Goal: Navigation & Orientation: Find specific page/section

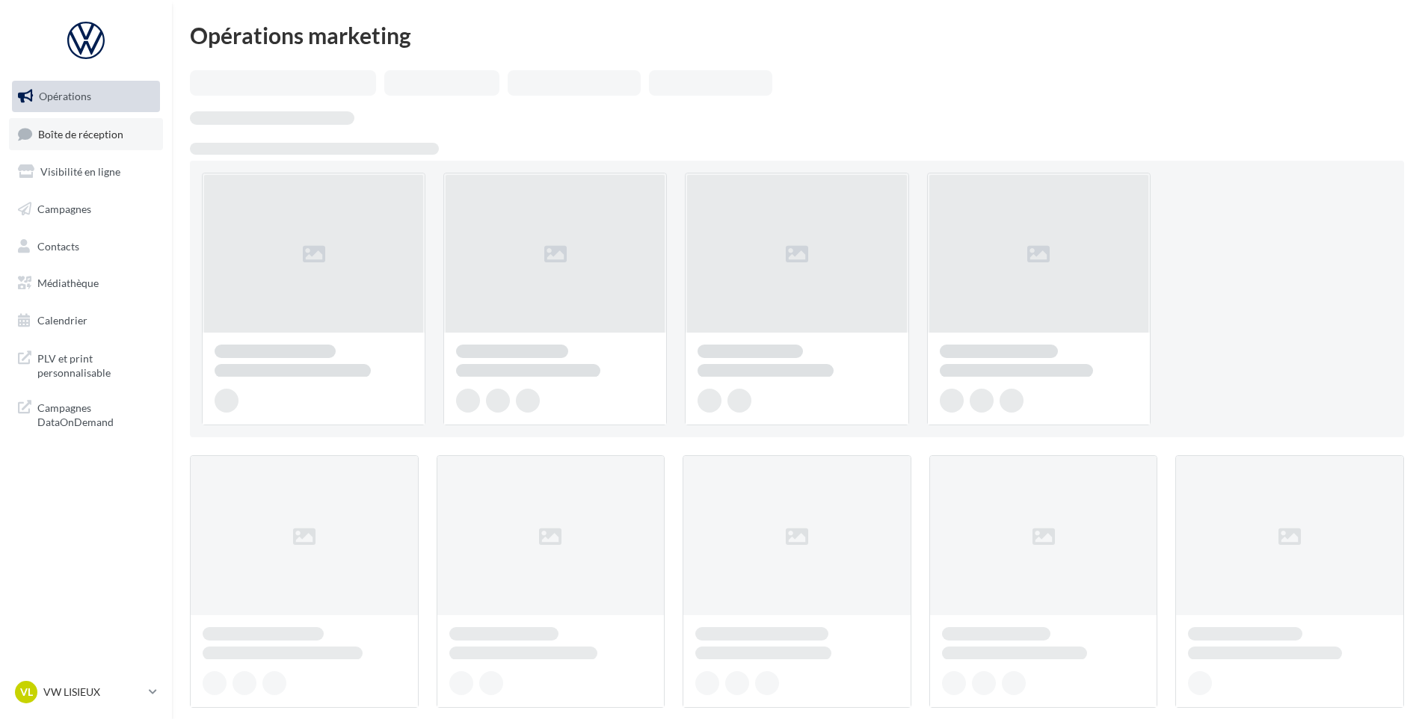
click at [125, 131] on link "Boîte de réception" at bounding box center [86, 134] width 154 height 32
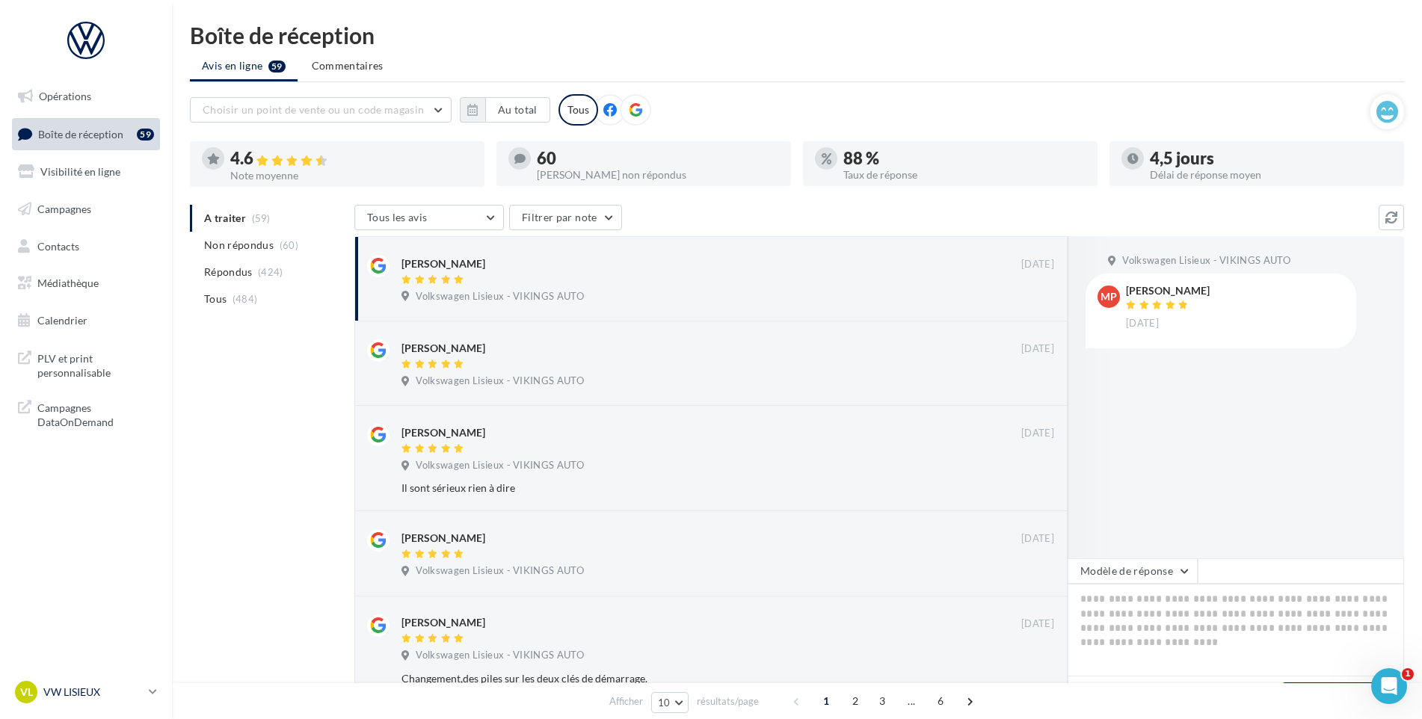
click at [115, 685] on p "VW LISIEUX" at bounding box center [92, 692] width 99 height 15
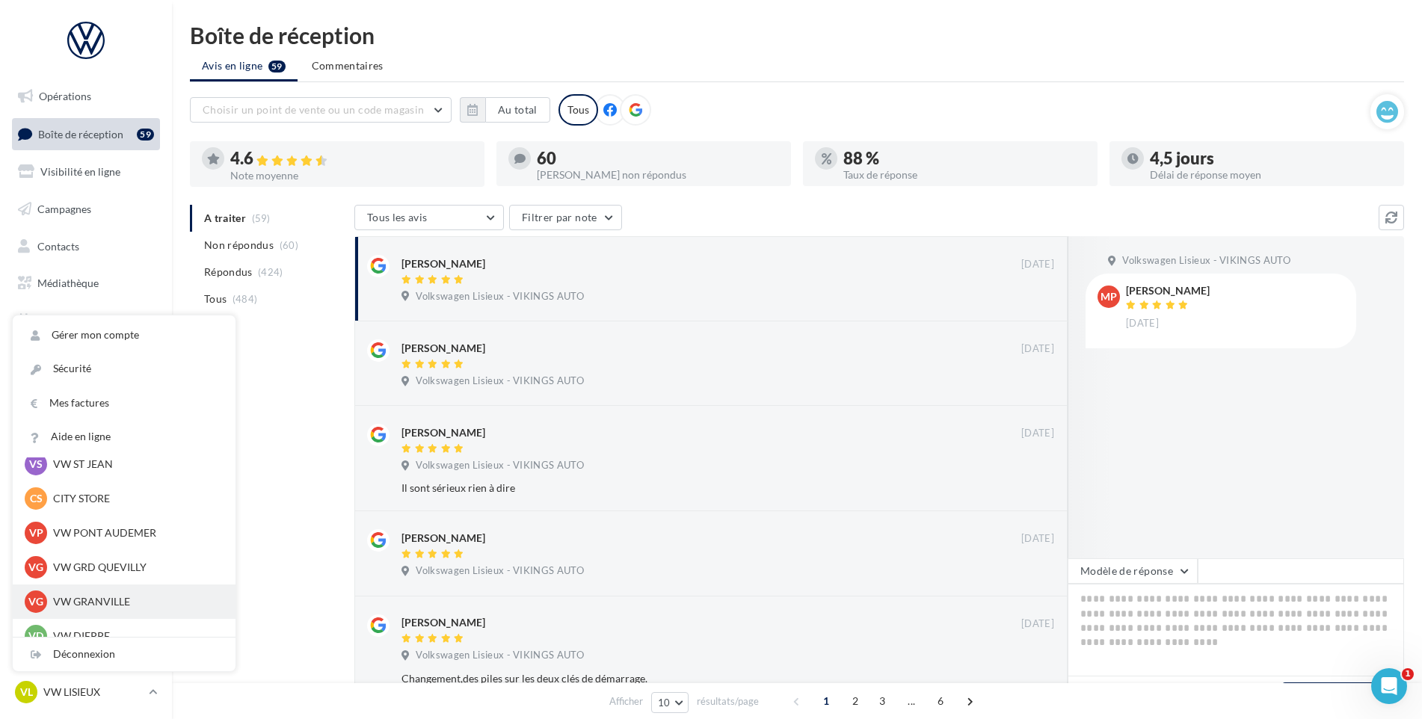
scroll to position [224, 0]
click at [123, 567] on p "VW PONT AUDEMER" at bounding box center [135, 567] width 164 height 15
